Goal: Transaction & Acquisition: Purchase product/service

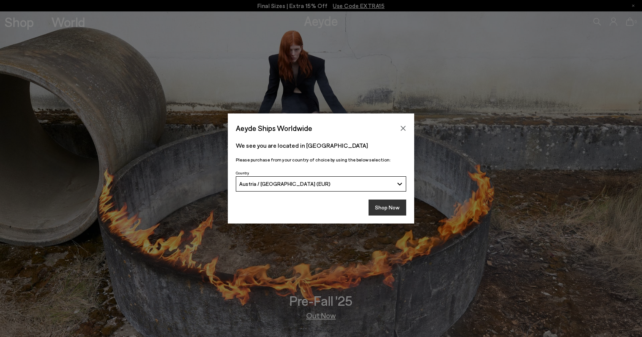
click at [389, 209] on button "Shop Now" at bounding box center [388, 207] width 38 height 16
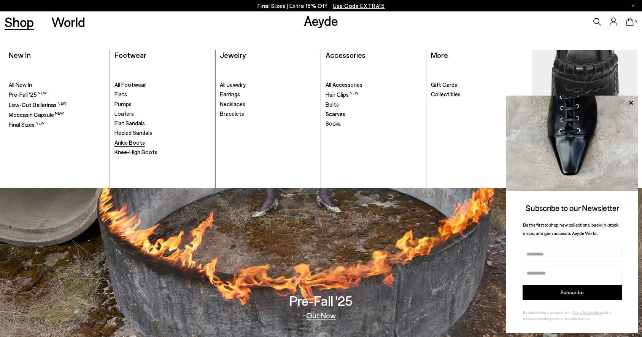
click at [131, 142] on span "Ankle Boots" at bounding box center [130, 142] width 30 height 7
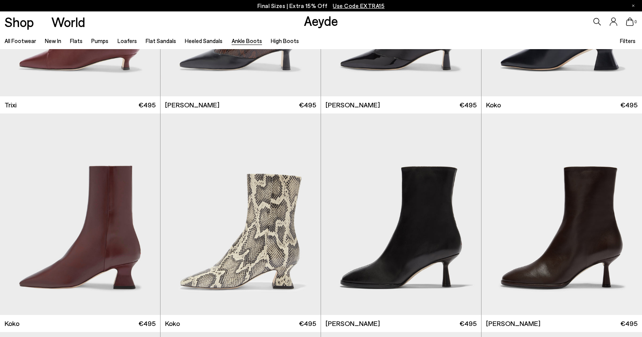
scroll to position [376, 0]
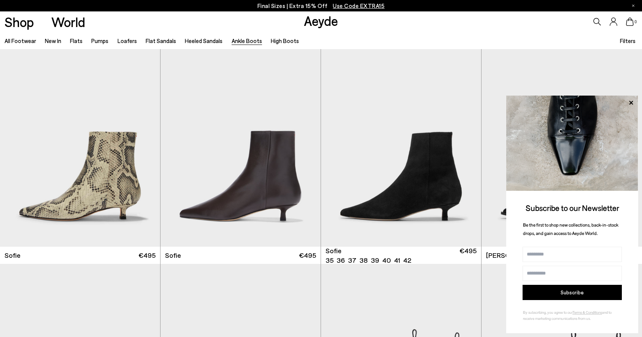
scroll to position [878, 0]
click at [634, 99] on icon at bounding box center [631, 103] width 10 height 10
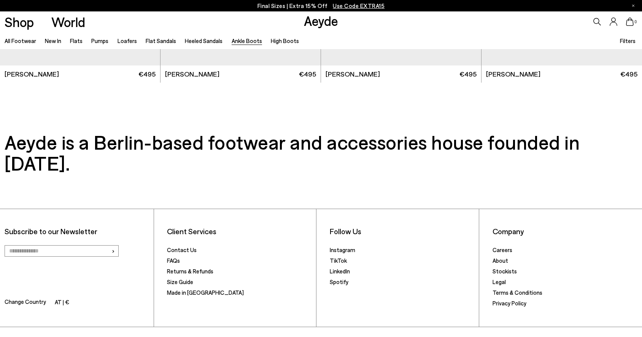
scroll to position [1947, 0]
